Goal: Book appointment/travel/reservation

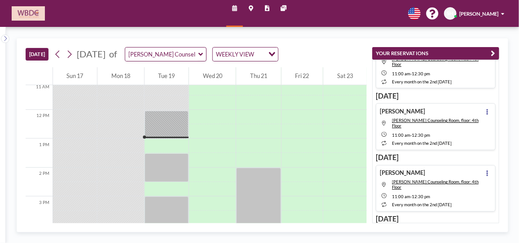
scroll to position [29, 0]
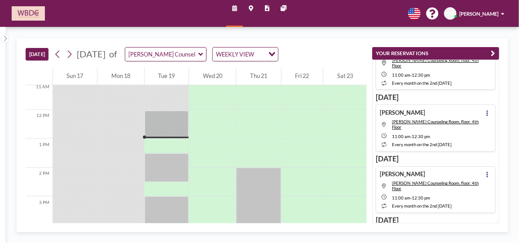
click at [203, 56] on icon at bounding box center [201, 54] width 4 height 7
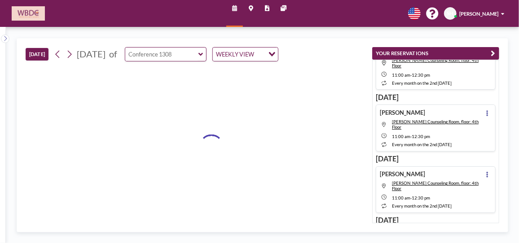
type input "Conference 1308"
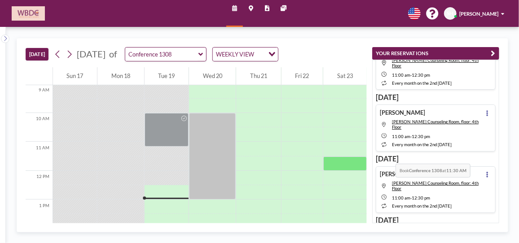
scroll to position [263, 0]
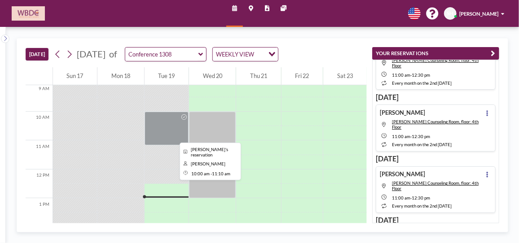
click at [157, 129] on div at bounding box center [167, 129] width 44 height 34
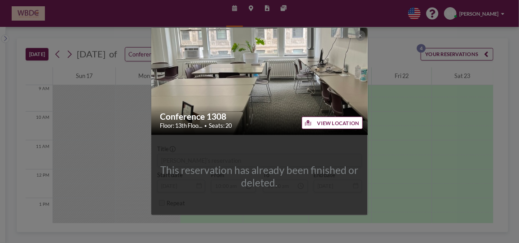
click at [157, 129] on div "Conference 1308 Floor: 13th Floo... • Seats: 20" at bounding box center [259, 121] width 217 height 30
click at [360, 35] on icon at bounding box center [360, 36] width 3 height 4
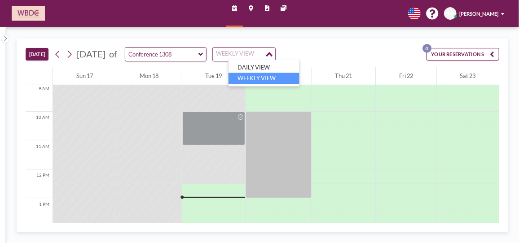
click at [275, 52] on div "Loading..." at bounding box center [270, 53] width 10 height 11
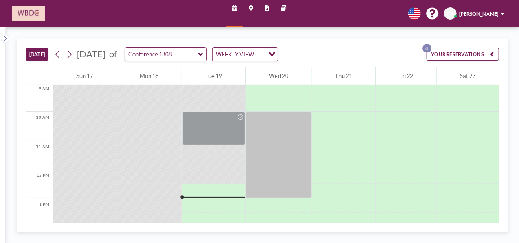
click at [275, 52] on icon "Search for option" at bounding box center [272, 54] width 6 height 4
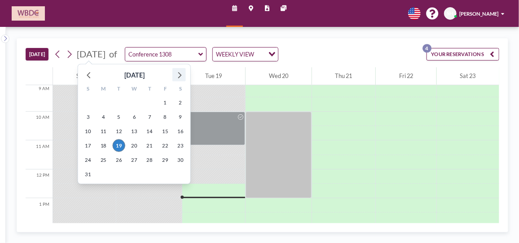
click at [177, 74] on icon at bounding box center [179, 75] width 12 height 12
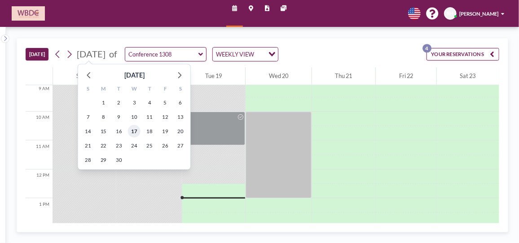
click at [133, 131] on span "17" at bounding box center [134, 131] width 13 height 13
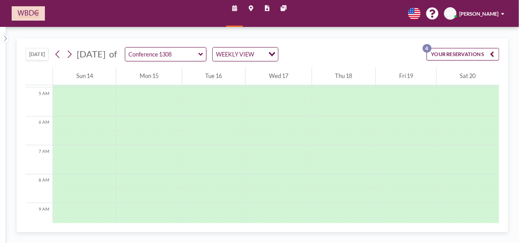
scroll to position [202, 0]
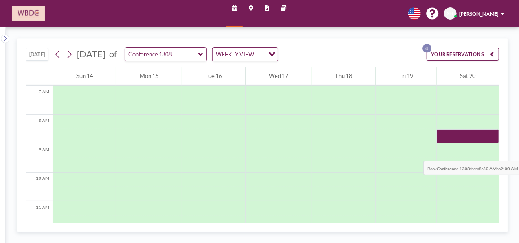
drag, startPoint x: 494, startPoint y: 123, endPoint x: 497, endPoint y: 141, distance: 19.1
click at [497, 141] on div "12 AM 1 AM 2 AM 3 AM 4 AM 5 AM 6 AM 7 AM 8 AM 9 AM 10 AM 11 AM 12 PM 1 PM 2 PM …" at bounding box center [262, 145] width 473 height 156
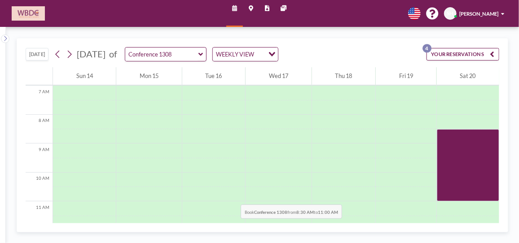
click at [215, 181] on div at bounding box center [213, 180] width 63 height 14
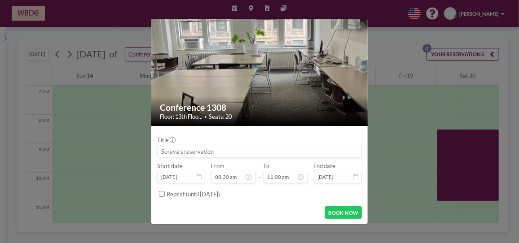
scroll to position [242, 0]
click at [218, 151] on input at bounding box center [260, 152] width 204 height 12
click at [218, 150] on input at bounding box center [260, 152] width 204 height 12
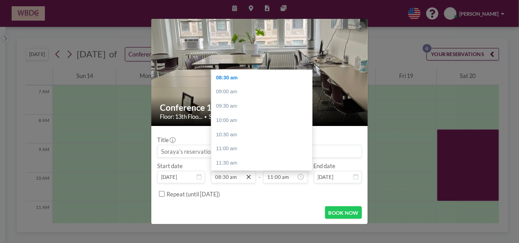
click at [246, 179] on icon at bounding box center [248, 177] width 7 height 7
click at [239, 117] on div "10:00 am" at bounding box center [264, 121] width 105 height 14
type input "10:00 am"
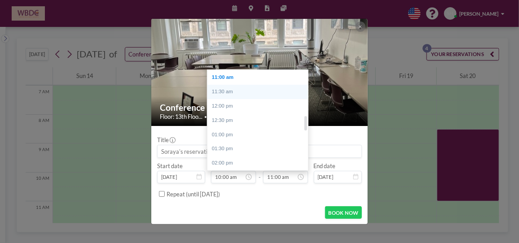
click at [245, 92] on div "11:30 am" at bounding box center [259, 92] width 105 height 14
type input "11:30 am"
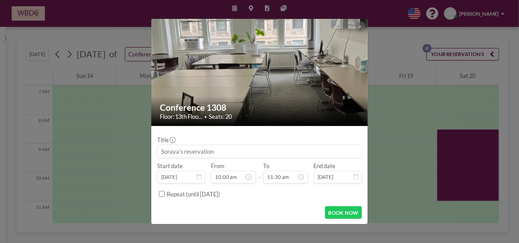
scroll to position [328, 0]
click at [161, 194] on input "Repeat (until [DATE])" at bounding box center [162, 194] width 6 height 6
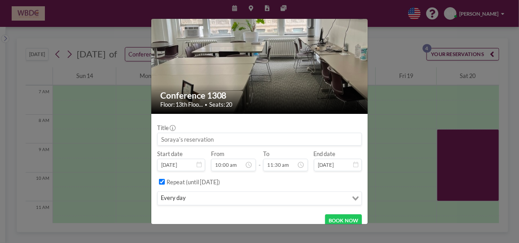
scroll to position [18, 0]
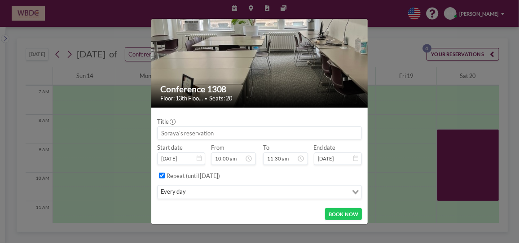
click at [353, 193] on icon "Search for option" at bounding box center [356, 192] width 6 height 4
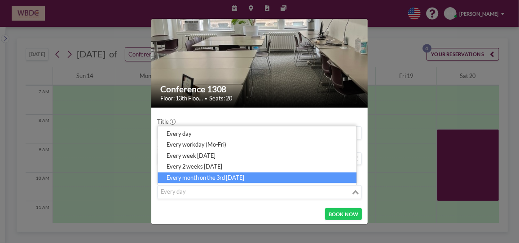
click at [247, 179] on li "every month on the 3rd [DATE]" at bounding box center [257, 177] width 199 height 11
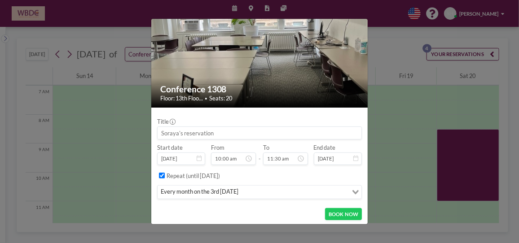
click at [220, 174] on label "Repeat (until [DATE])" at bounding box center [193, 175] width 53 height 7
click at [165, 174] on input "Repeat (until [DATE])" at bounding box center [162, 176] width 6 height 6
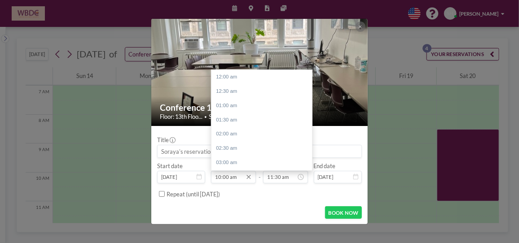
scroll to position [285, 0]
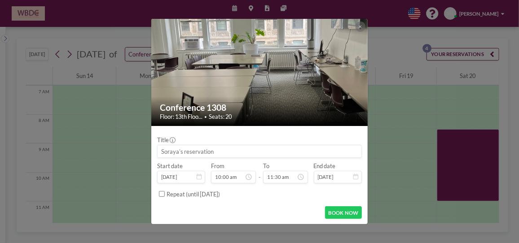
click at [162, 195] on input "Repeat (until [DATE])" at bounding box center [162, 194] width 6 height 6
checkbox input "true"
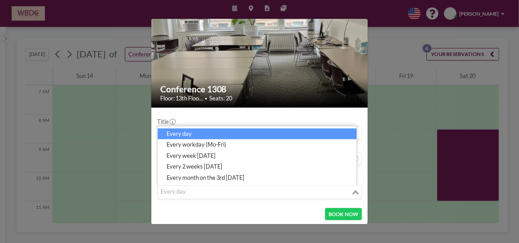
click at [353, 192] on icon "Search for option" at bounding box center [356, 192] width 6 height 4
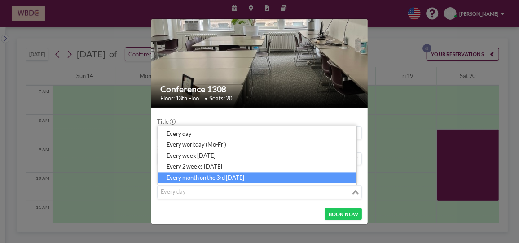
click at [218, 181] on li "every month on the 3rd [DATE]" at bounding box center [257, 177] width 199 height 11
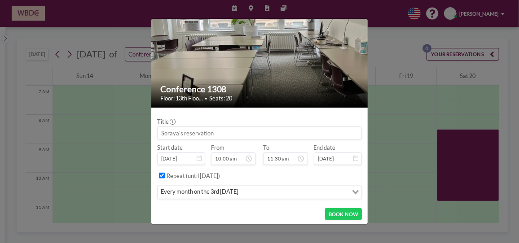
scroll to position [285, 0]
click at [248, 132] on input at bounding box center [260, 133] width 204 height 12
paste input "ITC Internal Meeting"
click at [247, 132] on input "[PERSON_NAME]'s Reservation: ITC Internal Meeting" at bounding box center [260, 133] width 204 height 12
drag, startPoint x: 226, startPoint y: 133, endPoint x: 260, endPoint y: 118, distance: 37.6
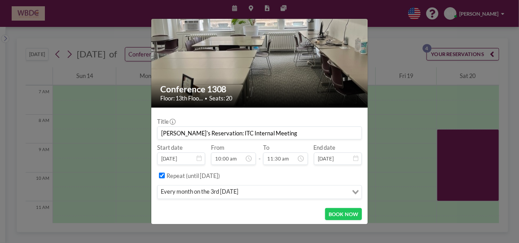
click at [226, 133] on input "[PERSON_NAME]'s Reservation: ITC Internal Meeting" at bounding box center [260, 133] width 204 height 12
drag, startPoint x: 300, startPoint y: 132, endPoint x: 216, endPoint y: 131, distance: 83.5
click at [216, 131] on input "[PERSON_NAME]'s Reservation: ITC Network Internal Meeting" at bounding box center [260, 133] width 204 height 12
click at [217, 132] on input "[PERSON_NAME]'s Reservation: ITC Network Internal Meeting" at bounding box center [260, 133] width 204 height 12
drag, startPoint x: 217, startPoint y: 132, endPoint x: 153, endPoint y: 132, distance: 63.8
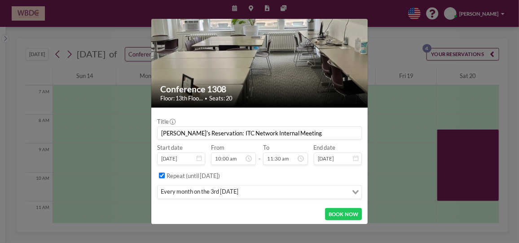
click at [153, 132] on form "Title Soraya's Reservation: ITC Network Internal Meeting Start date [DATE] From…" at bounding box center [259, 167] width 216 height 119
click at [256, 137] on input "ITC Network Internal Meeting" at bounding box center [260, 133] width 204 height 12
paste input "[PERSON_NAME]'s Reservation:"
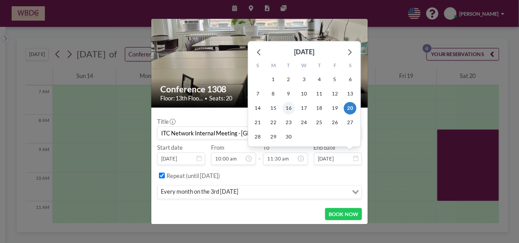
type input "ITC Network Internal Meeting - [GEOGRAPHIC_DATA]'s Reservation"
click at [285, 107] on span "16" at bounding box center [289, 108] width 13 height 13
type input "[DATE]"
click at [348, 156] on input "[DATE]" at bounding box center [338, 159] width 48 height 12
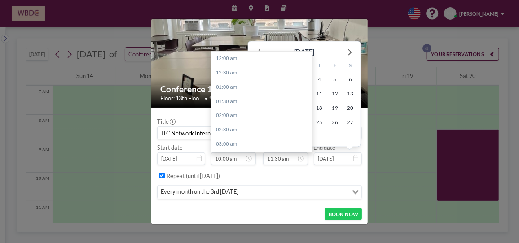
scroll to position [328, 0]
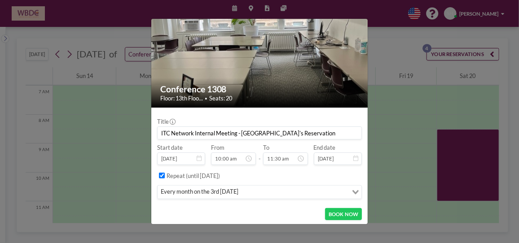
click at [160, 174] on input "Repeat (until [DATE])" at bounding box center [162, 176] width 6 height 6
checkbox input "false"
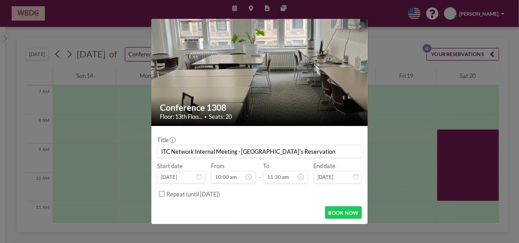
scroll to position [0, 0]
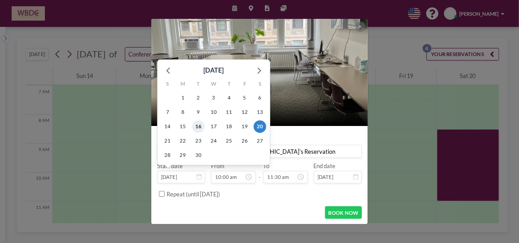
click at [197, 128] on span "16" at bounding box center [198, 127] width 13 height 13
type input "[DATE]"
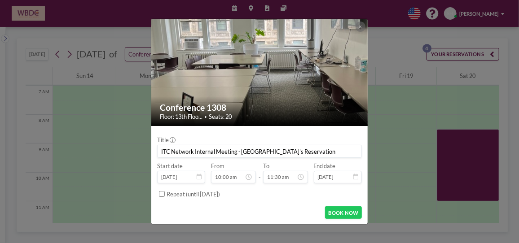
scroll to position [285, 0]
click at [159, 194] on input "Repeat (until [DATE])" at bounding box center [162, 194] width 6 height 6
checkbox input "true"
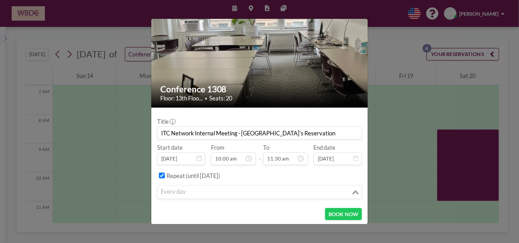
click at [353, 193] on icon "Search for option" at bounding box center [356, 192] width 6 height 4
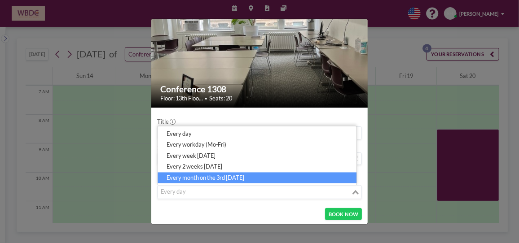
click at [222, 181] on li "every month on the 3rd [DATE]" at bounding box center [257, 177] width 199 height 11
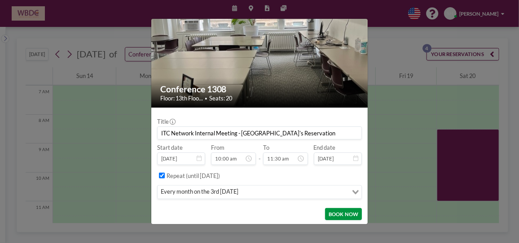
click at [345, 211] on button "BOOK NOW" at bounding box center [343, 214] width 37 height 13
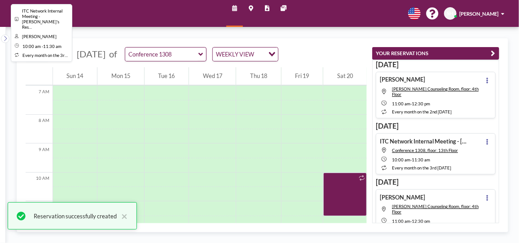
scroll to position [6, 0]
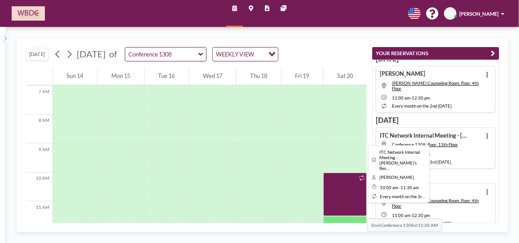
click at [333, 194] on div at bounding box center [344, 195] width 43 height 44
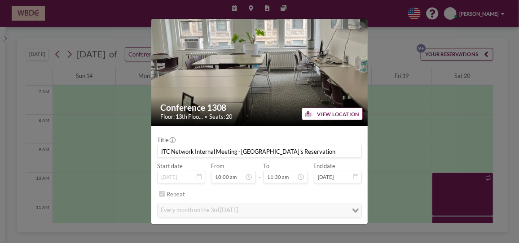
click at [333, 194] on div "Repeat" at bounding box center [264, 194] width 195 height 13
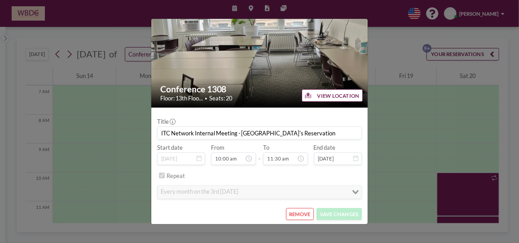
drag, startPoint x: 300, startPoint y: 132, endPoint x: 137, endPoint y: 136, distance: 163.1
click at [137, 136] on div "Conference 1308 Floor: 13th Floo... • Seats: 20 VIEW LOCATION Title ITC Network…" at bounding box center [259, 121] width 519 height 243
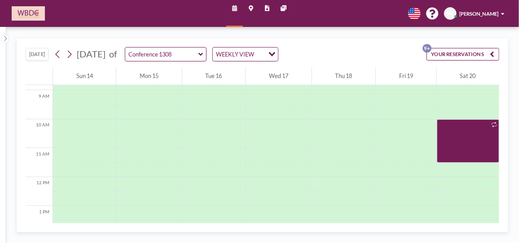
scroll to position [253, 0]
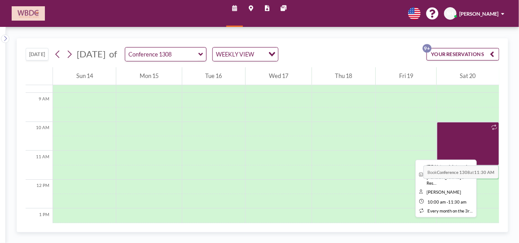
click at [468, 144] on div at bounding box center [468, 144] width 62 height 44
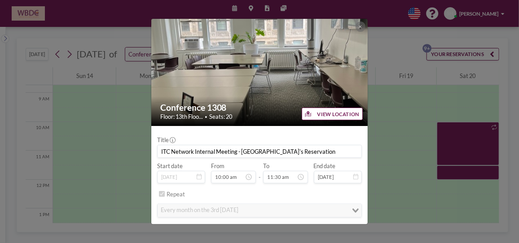
drag, startPoint x: 298, startPoint y: 152, endPoint x: 146, endPoint y: 157, distance: 151.9
click at [146, 157] on div "Conference 1308 Floor: 13th Floo... • Seats: 20 VIEW LOCATION Title ITC Network…" at bounding box center [259, 121] width 519 height 243
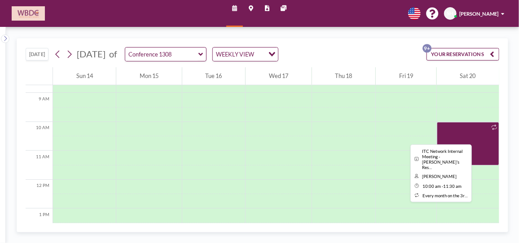
click at [467, 131] on div at bounding box center [468, 144] width 62 height 44
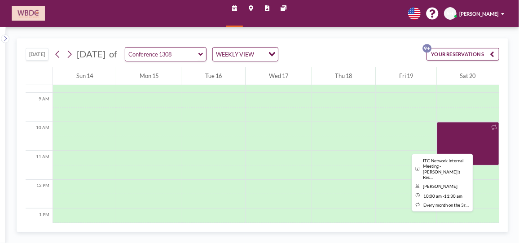
click at [468, 140] on div at bounding box center [468, 144] width 62 height 44
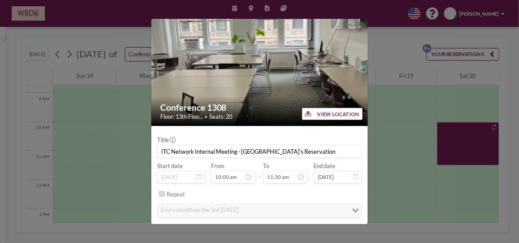
click at [468, 140] on div "Conference 1308 Floor: 13th Floo... • Seats: 20 VIEW LOCATION Title ITC Network…" at bounding box center [259, 121] width 519 height 243
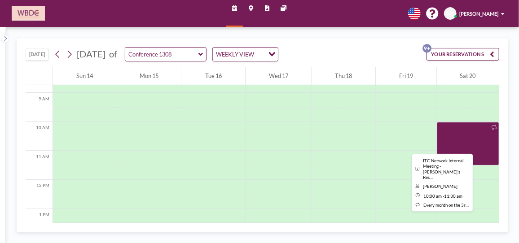
click at [468, 140] on div at bounding box center [468, 144] width 62 height 44
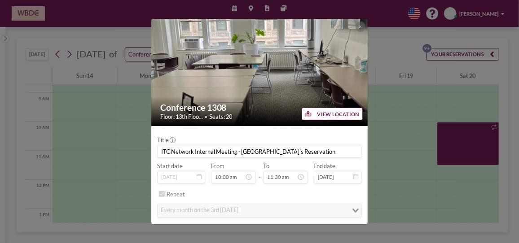
drag, startPoint x: 362, startPoint y: 182, endPoint x: 362, endPoint y: 190, distance: 7.6
click at [362, 190] on form "Title ITC Network Internal Meeting - [GEOGRAPHIC_DATA]'s Reservation Start date…" at bounding box center [259, 185] width 216 height 119
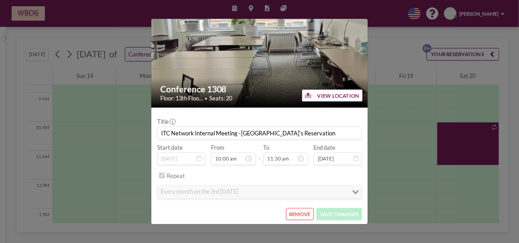
click at [279, 181] on div "Repeat" at bounding box center [264, 175] width 195 height 13
click at [247, 139] on div "Title ITC Network Internal Meeting - [GEOGRAPHIC_DATA]'s Reservation Start date…" at bounding box center [259, 158] width 205 height 89
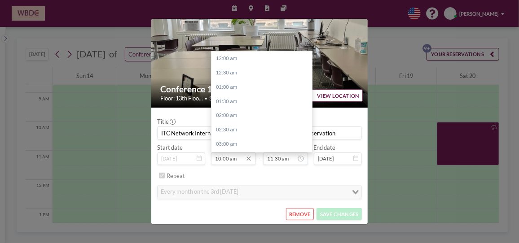
scroll to position [285, 0]
click at [236, 160] on input "10:00 am" at bounding box center [233, 159] width 44 height 12
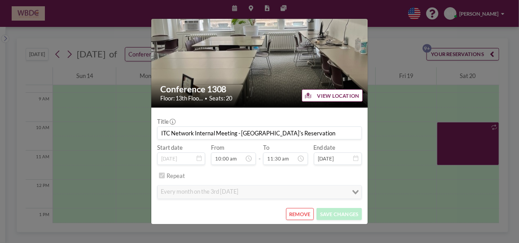
click at [295, 212] on button "REMOVE" at bounding box center [300, 214] width 28 height 13
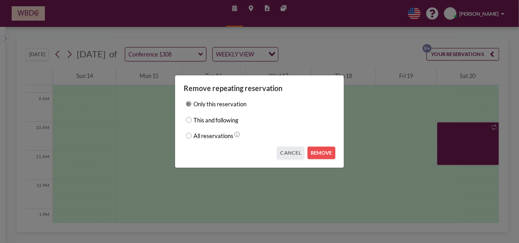
click at [208, 121] on label "This and following" at bounding box center [216, 120] width 45 height 10
click at [192, 121] on input "This and following" at bounding box center [189, 120] width 6 height 6
radio input "true"
click at [328, 155] on button "REMOVE" at bounding box center [322, 153] width 28 height 13
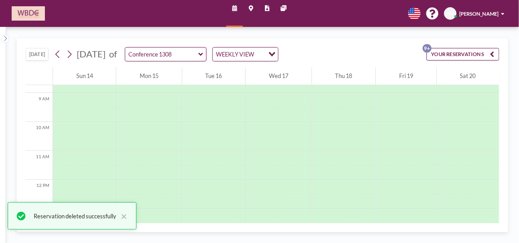
click at [278, 53] on div "Loading..." at bounding box center [271, 53] width 14 height 11
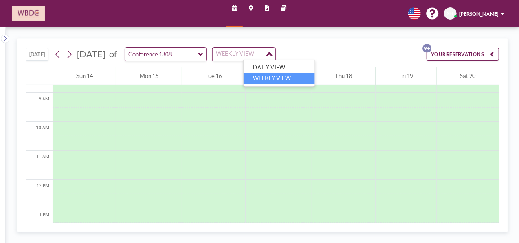
click at [285, 79] on li "WEEKLY VIEW" at bounding box center [279, 78] width 71 height 11
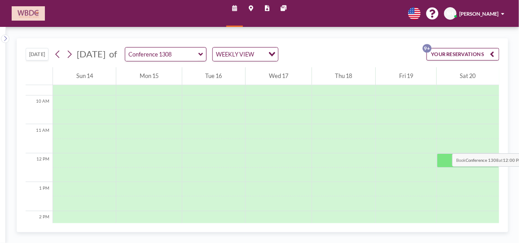
scroll to position [281, 0]
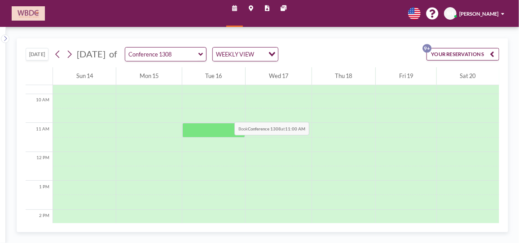
click at [209, 105] on div at bounding box center [213, 101] width 63 height 14
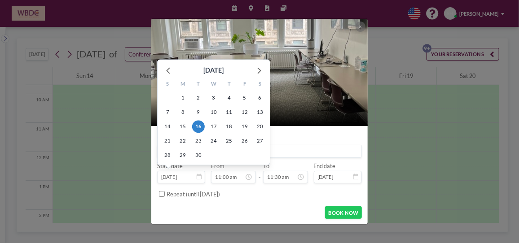
click at [195, 177] on input "[DATE]" at bounding box center [181, 177] width 48 height 12
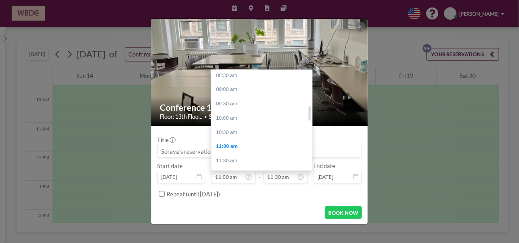
scroll to position [247, 0]
drag, startPoint x: 310, startPoint y: 123, endPoint x: 310, endPoint y: 114, distance: 9.0
click at [310, 114] on div at bounding box center [310, 113] width 3 height 14
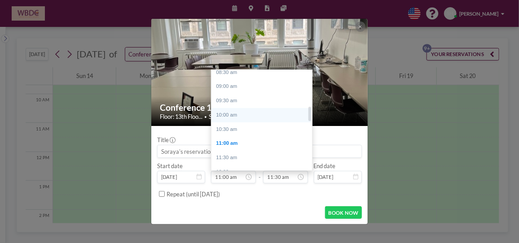
click at [254, 113] on div "10:00 am" at bounding box center [264, 115] width 105 height 14
type input "10:00 am"
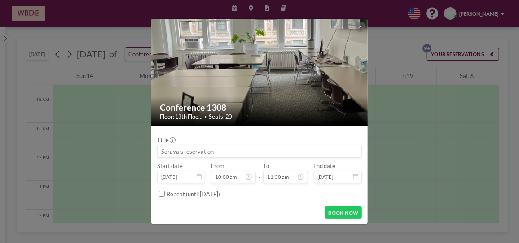
scroll to position [328, 0]
drag, startPoint x: 239, startPoint y: 151, endPoint x: 131, endPoint y: 146, distance: 108.4
click at [131, 146] on div "Conference 1308 Floor: 13th Floo... • Seats: 20 Title Start date [DATE] From 10…" at bounding box center [259, 121] width 519 height 243
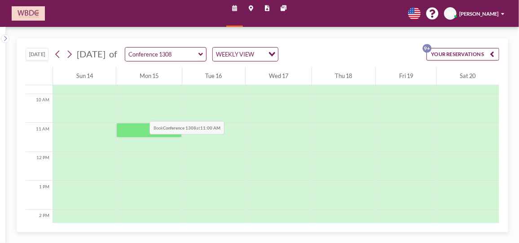
click at [130, 104] on div at bounding box center [149, 101] width 66 height 14
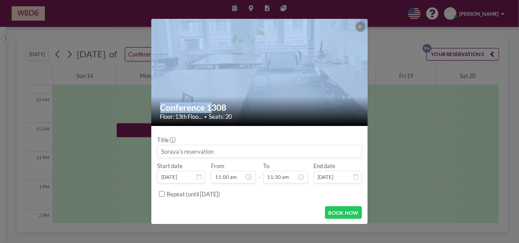
click at [130, 104] on div "Conference 1308 Floor: 13th Floo... • Seats: 20 Title Start date [DATE] From 11…" at bounding box center [259, 121] width 519 height 243
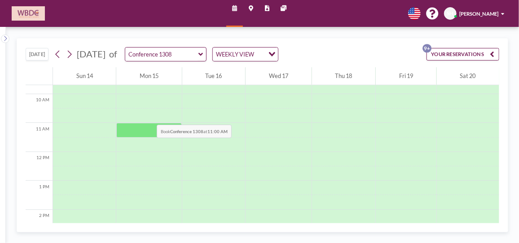
drag, startPoint x: 130, startPoint y: 104, endPoint x: 137, endPoint y: 107, distance: 7.6
click at [137, 107] on div at bounding box center [149, 101] width 66 height 14
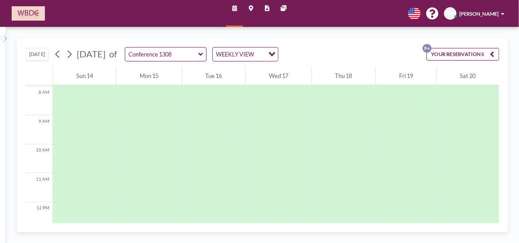
scroll to position [225, 0]
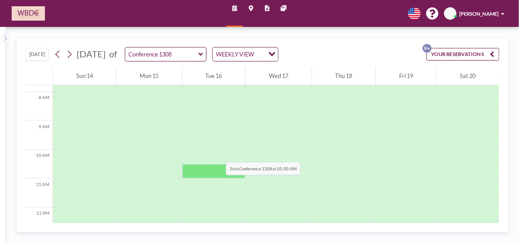
click at [201, 142] on div at bounding box center [213, 143] width 63 height 14
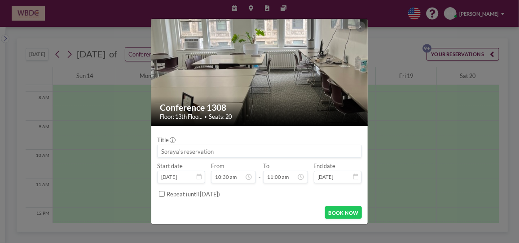
click at [221, 149] on input at bounding box center [260, 152] width 204 height 12
paste input "ITC Network Internal Meeting - [GEOGRAPHIC_DATA]'s Reservation"
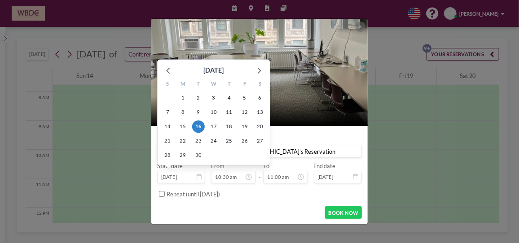
type input "ITC Network Internal Meeting - [GEOGRAPHIC_DATA]'s Reservation"
click at [188, 178] on input "[DATE]" at bounding box center [181, 177] width 48 height 12
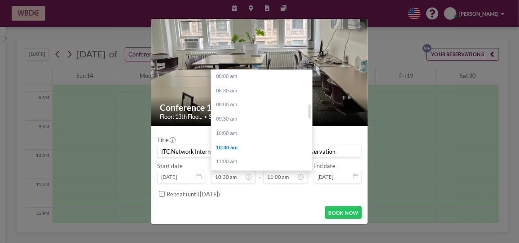
scroll to position [232, 0]
drag, startPoint x: 309, startPoint y: 120, endPoint x: 308, endPoint y: 111, distance: 9.1
click at [309, 111] on div at bounding box center [310, 112] width 3 height 14
click at [252, 128] on div "10:00 am" at bounding box center [264, 131] width 105 height 14
type input "10:00 am"
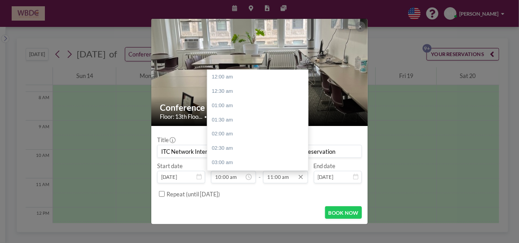
scroll to position [313, 0]
click at [246, 88] on div "11:30 am" at bounding box center [259, 92] width 105 height 14
type input "11:30 am"
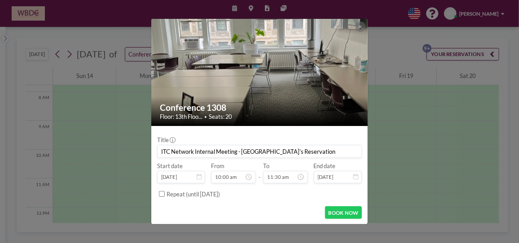
scroll to position [328, 0]
click at [159, 194] on input "Repeat (until [DATE])" at bounding box center [162, 194] width 6 height 6
checkbox input "true"
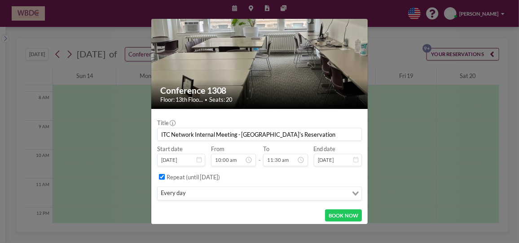
scroll to position [18, 0]
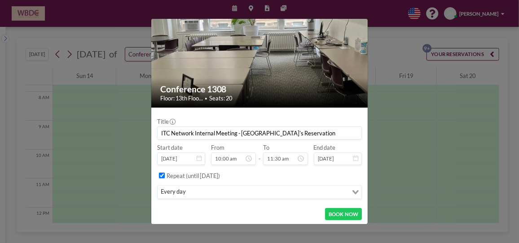
click at [353, 191] on icon "Search for option" at bounding box center [356, 192] width 6 height 4
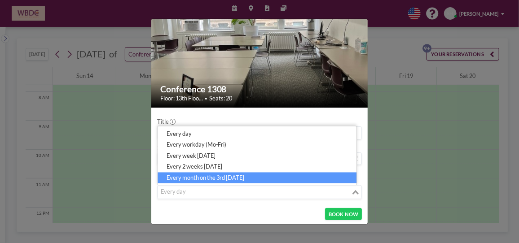
click at [209, 179] on li "every month on the 3rd [DATE]" at bounding box center [257, 177] width 199 height 11
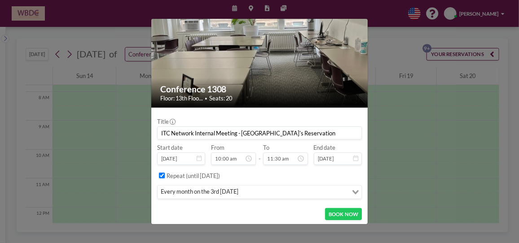
click at [230, 215] on div "BOOK NOW" at bounding box center [259, 214] width 205 height 13
click at [346, 212] on button "BOOK NOW" at bounding box center [343, 214] width 37 height 13
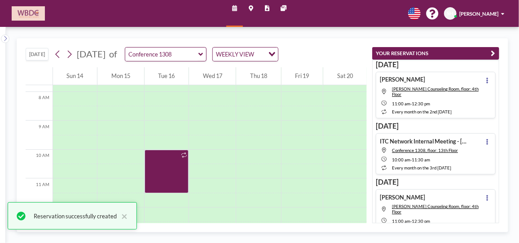
scroll to position [6, 0]
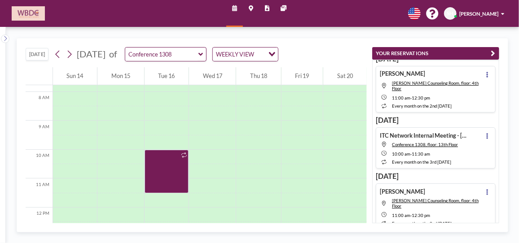
click at [35, 56] on button "[DATE]" at bounding box center [37, 54] width 22 height 13
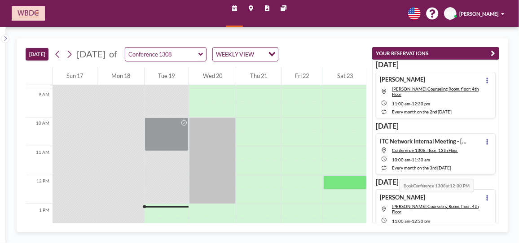
scroll to position [256, 0]
